Goal: Find specific page/section: Find specific page/section

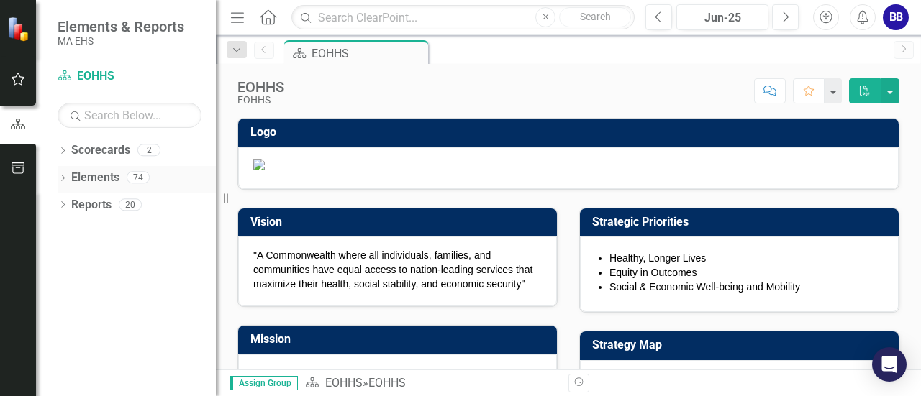
click at [94, 182] on link "Elements" at bounding box center [95, 178] width 48 height 17
click at [62, 153] on icon at bounding box center [63, 150] width 4 height 6
click at [72, 177] on icon "Dropdown" at bounding box center [70, 177] width 11 height 9
click at [99, 198] on link "AGE" at bounding box center [155, 205] width 122 height 17
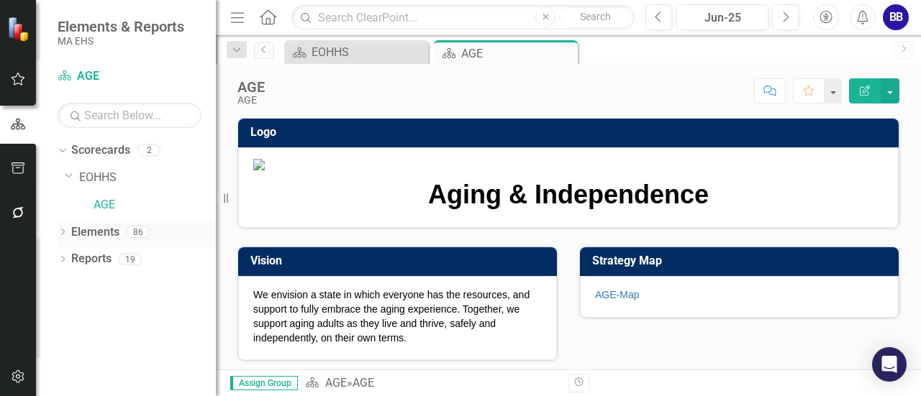
click at [62, 233] on icon "Dropdown" at bounding box center [63, 234] width 10 height 8
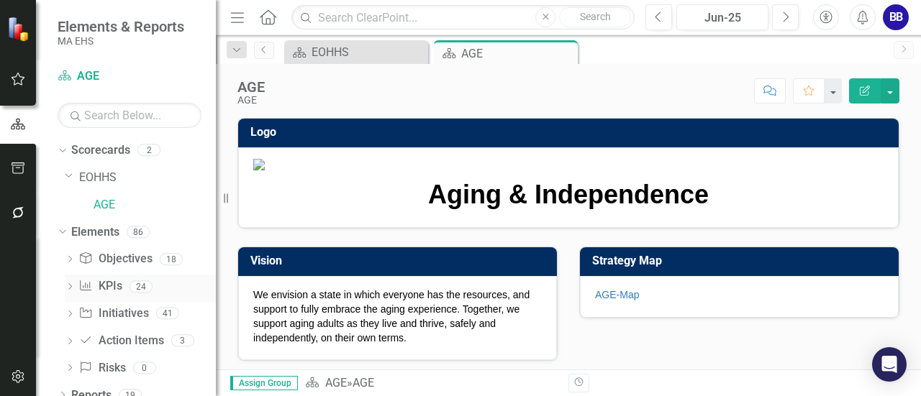
click at [111, 285] on link "KPI KPIs" at bounding box center [99, 286] width 43 height 17
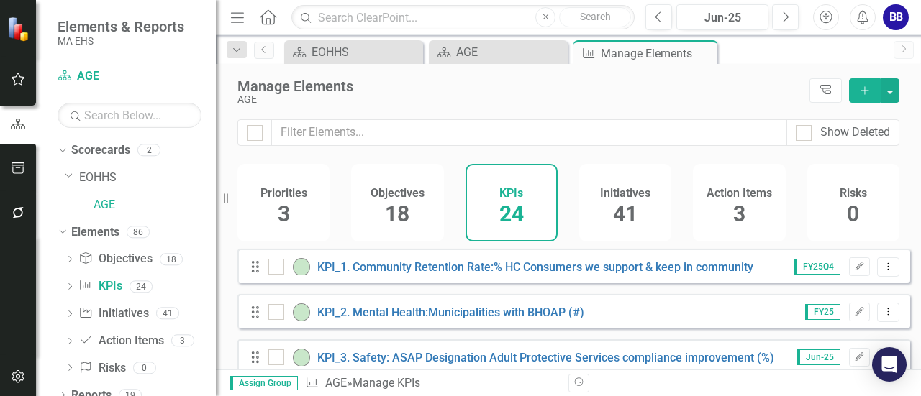
click at [616, 117] on div "Manage Elements AGE Tree Explorer Add" at bounding box center [568, 91] width 705 height 55
click at [656, 98] on div "AGE" at bounding box center [519, 99] width 565 height 11
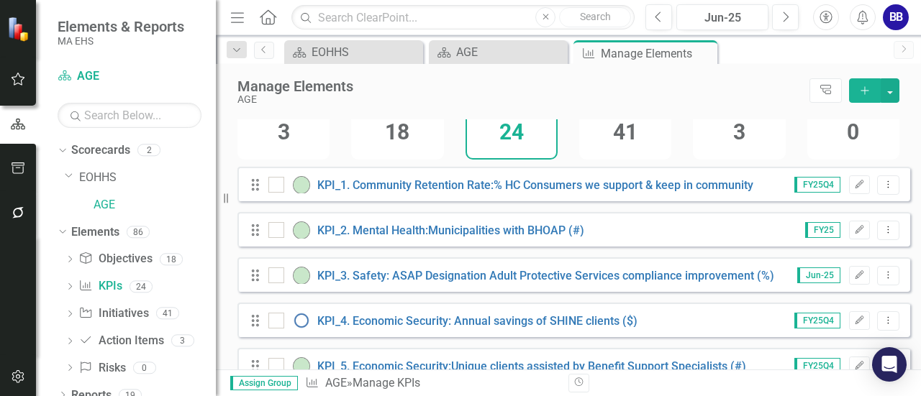
scroll to position [77, 0]
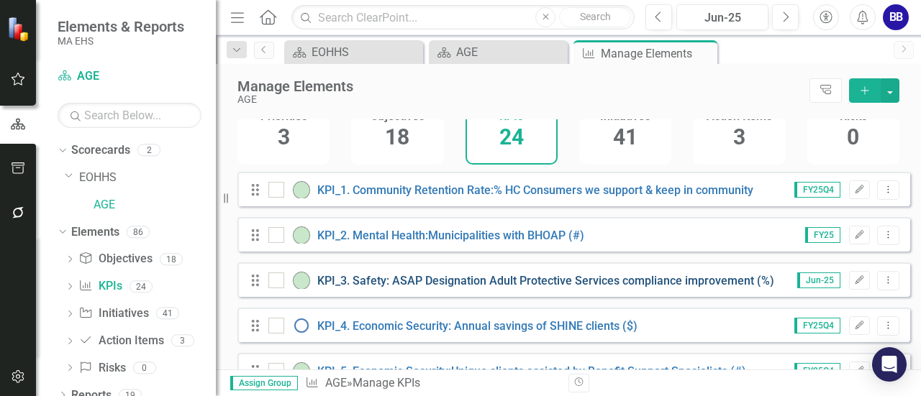
click at [519, 288] on link "KPI_3. Safety: ASAP Designation Adult Protective Services compliance improvemen…" at bounding box center [545, 281] width 457 height 14
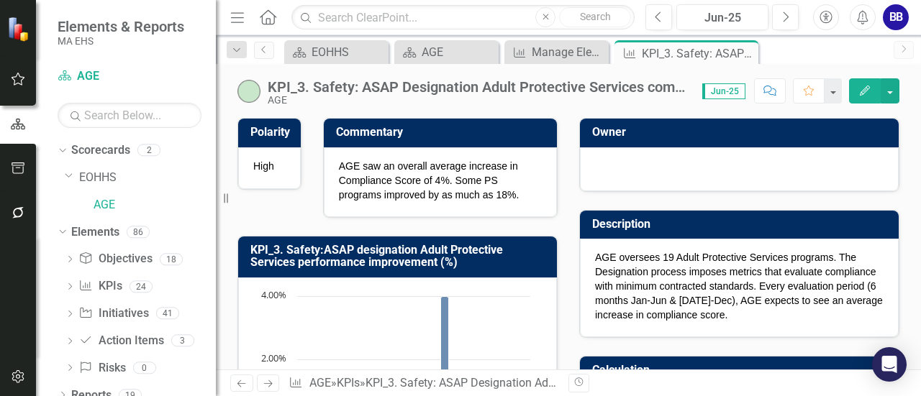
click at [624, 105] on div "AGE" at bounding box center [478, 100] width 420 height 11
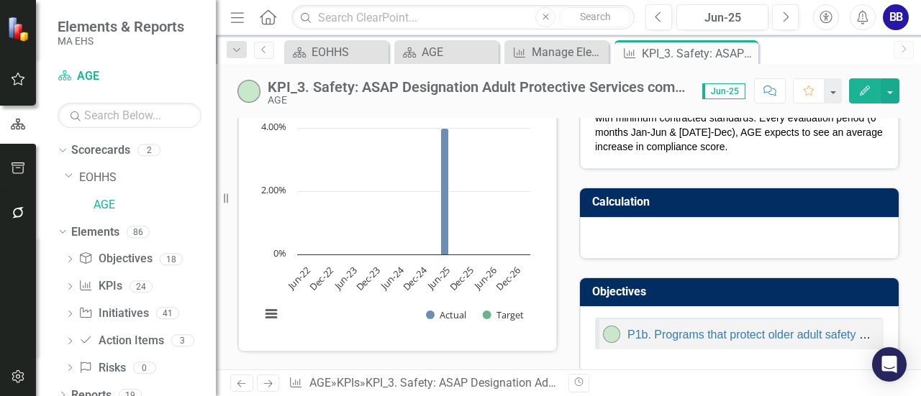
scroll to position [173, 0]
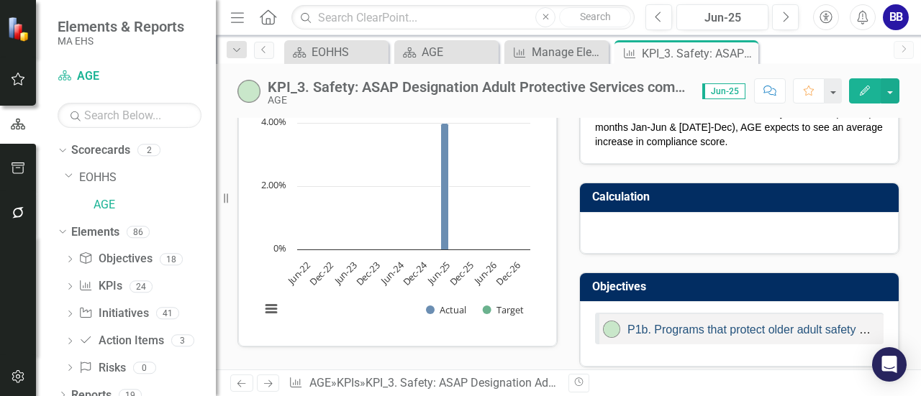
click at [804, 327] on link "P1b. Programs that protect older adult safety and security" at bounding box center [774, 330] width 294 height 12
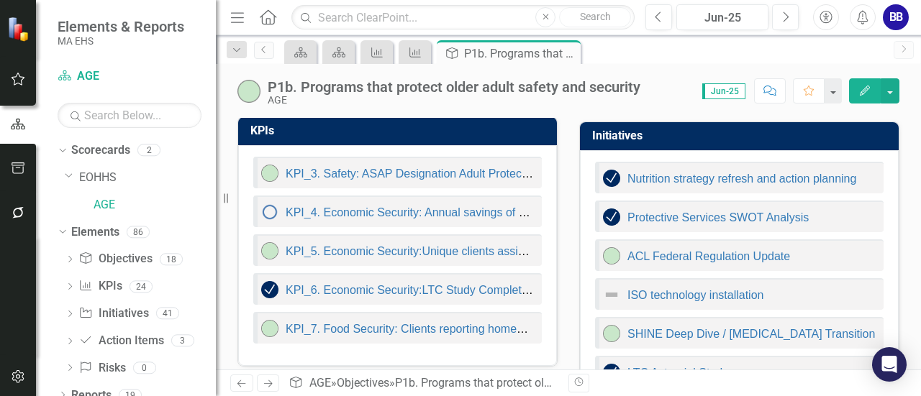
scroll to position [81, 0]
